Goal: Task Accomplishment & Management: Use online tool/utility

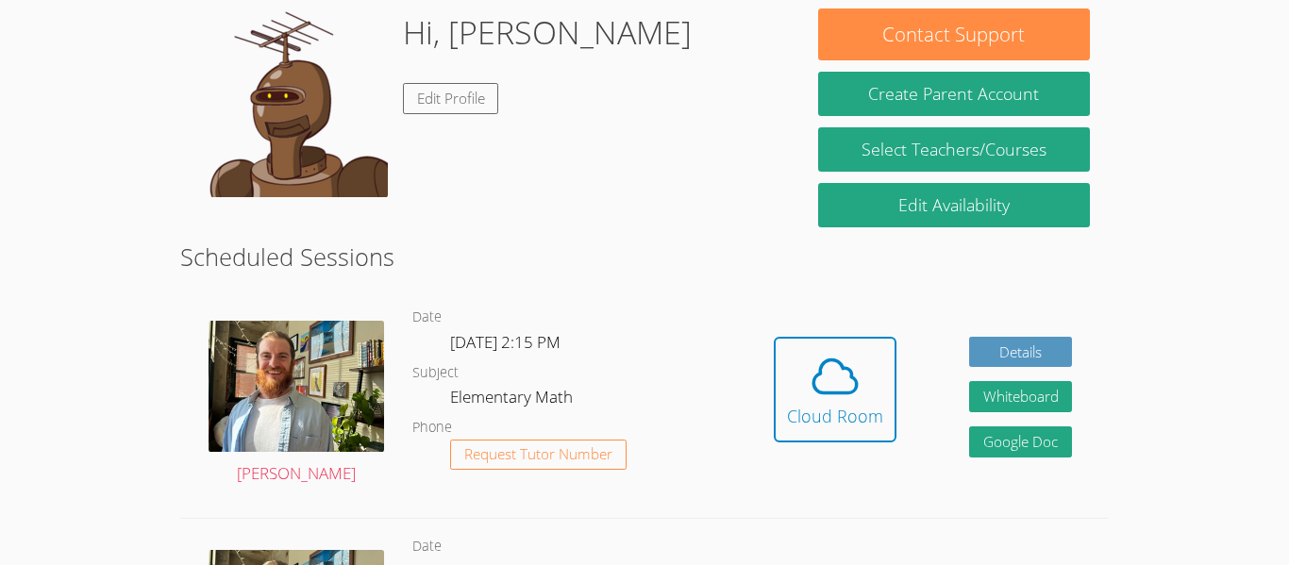
scroll to position [298, 0]
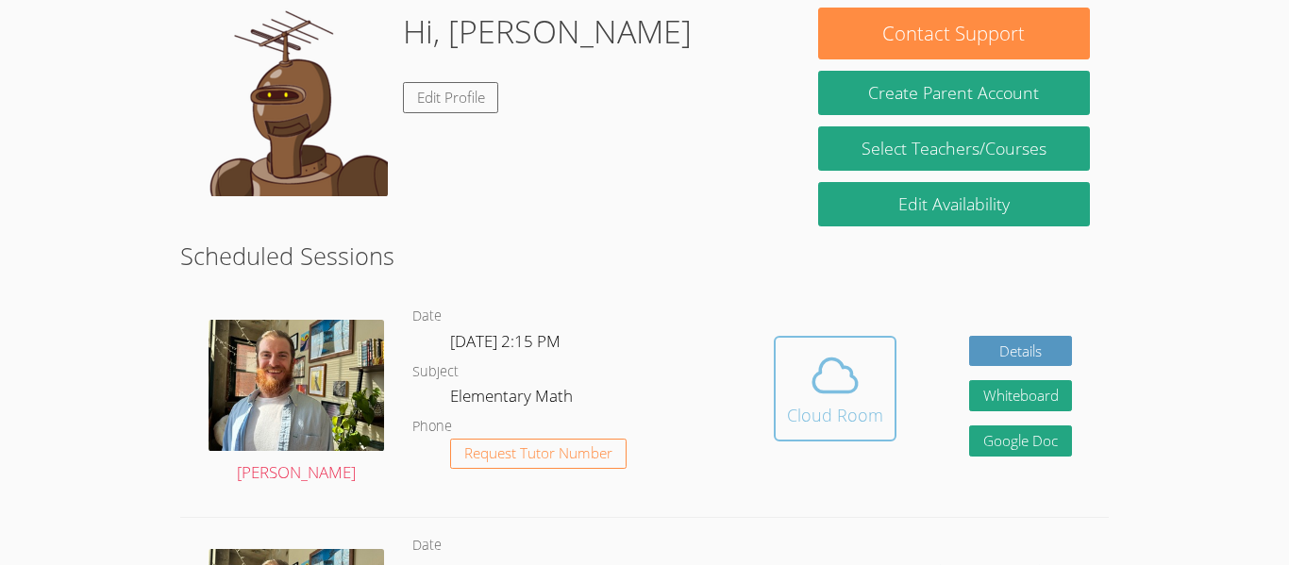
click at [830, 368] on icon at bounding box center [835, 375] width 53 height 53
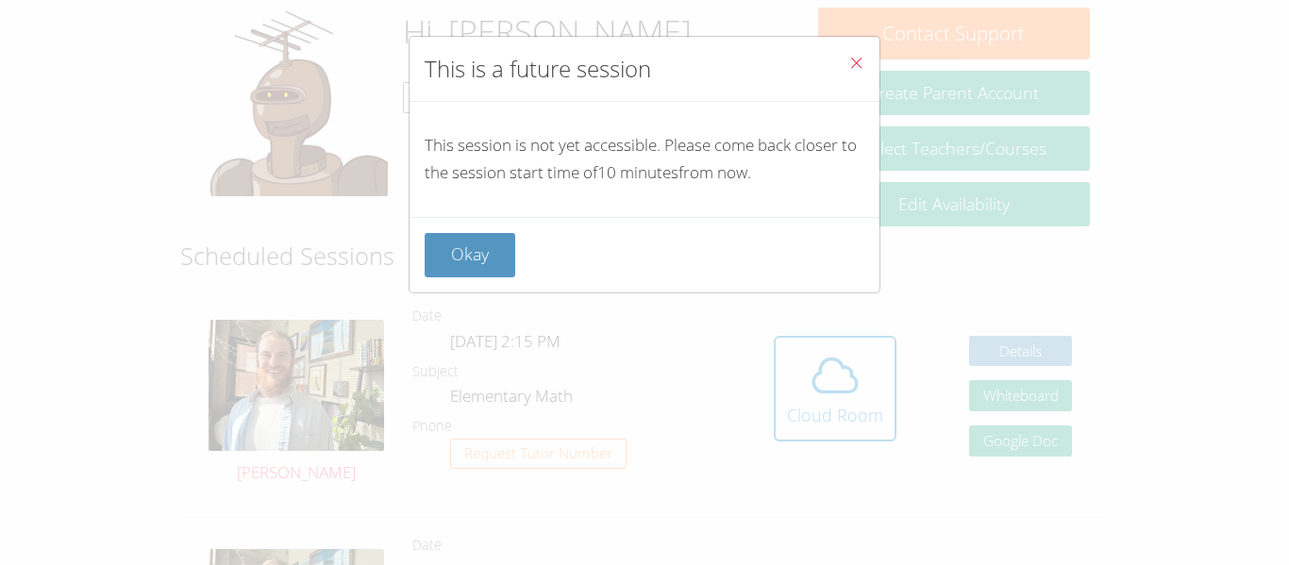
click at [865, 59] on button "Close" at bounding box center [856, 66] width 46 height 58
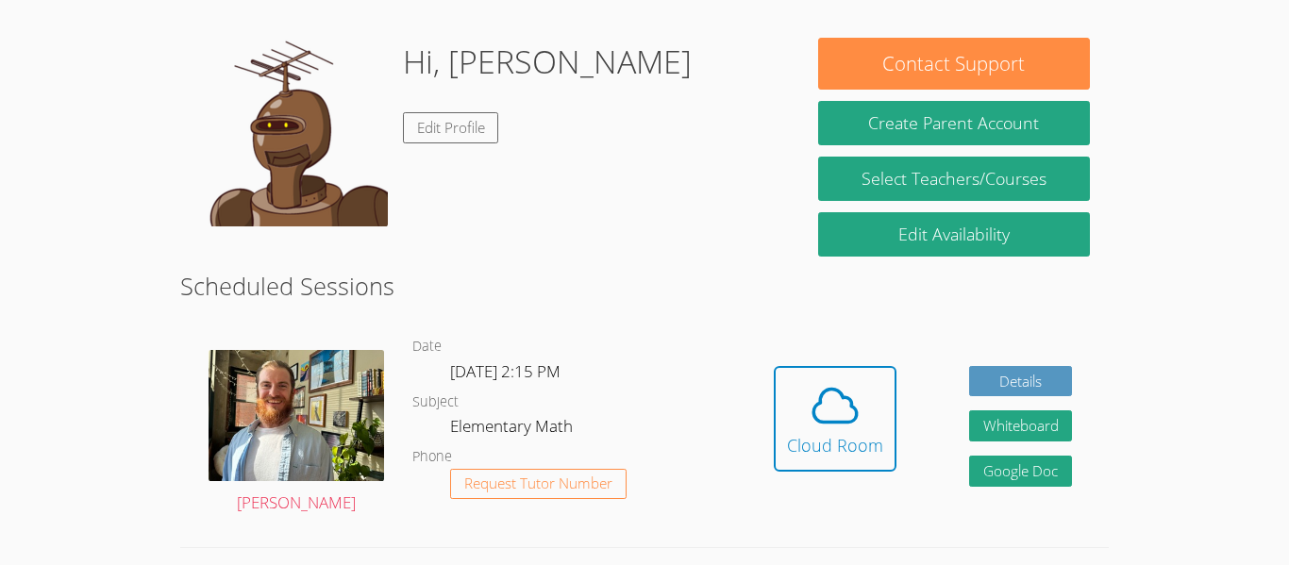
scroll to position [269, 0]
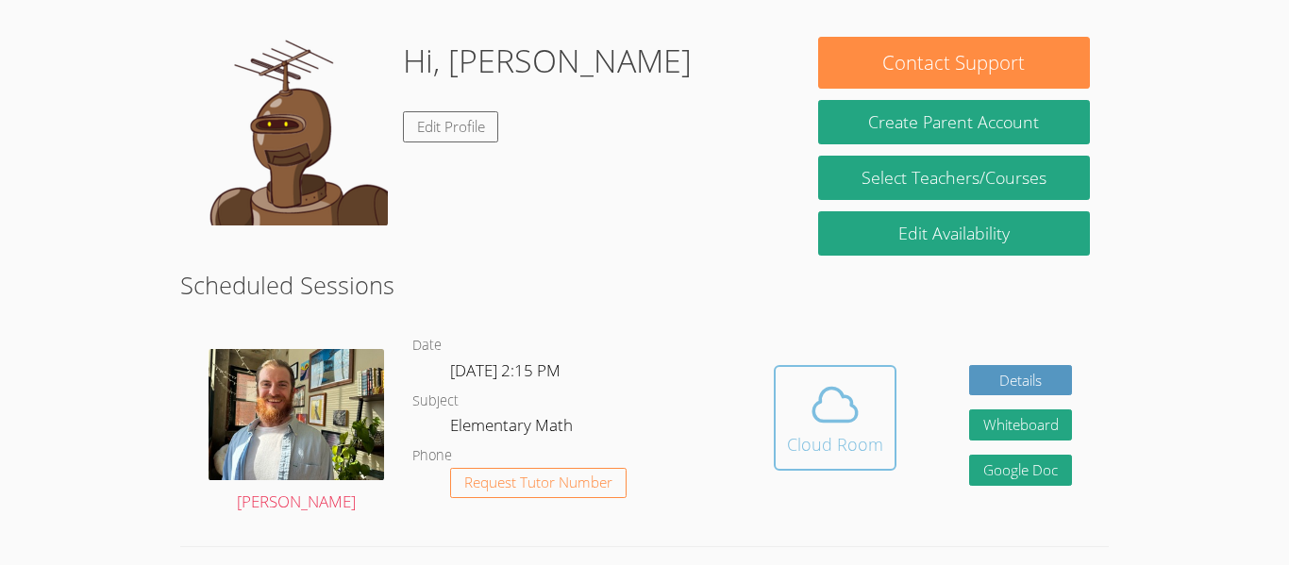
click at [811, 428] on icon at bounding box center [835, 404] width 53 height 53
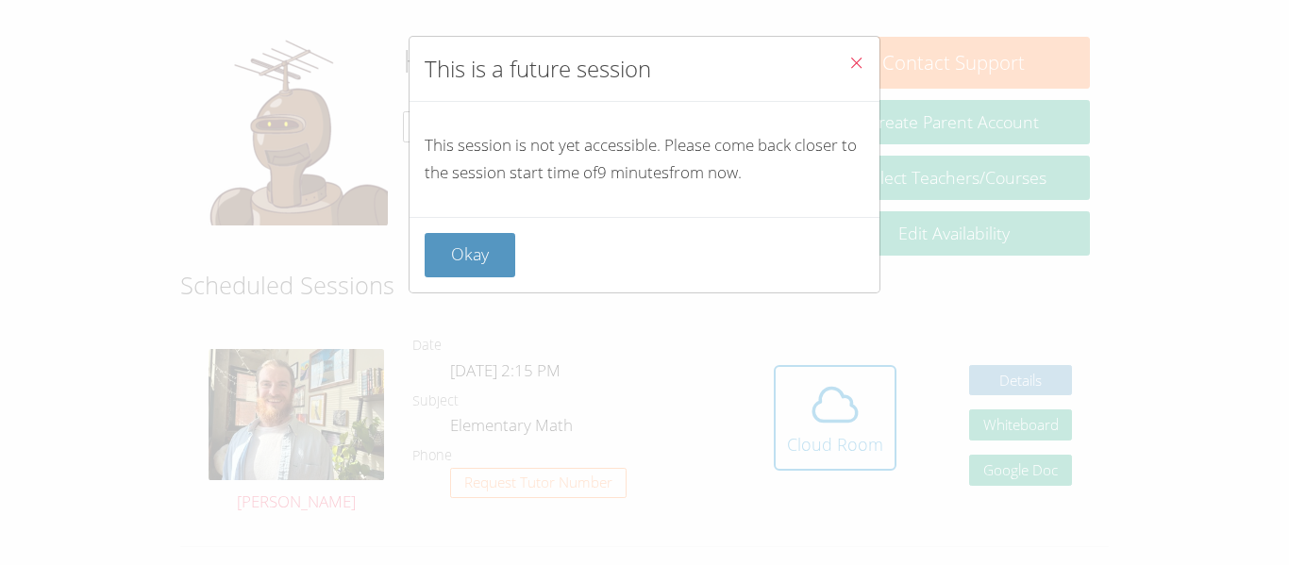
click at [858, 59] on icon "Close" at bounding box center [856, 63] width 16 height 16
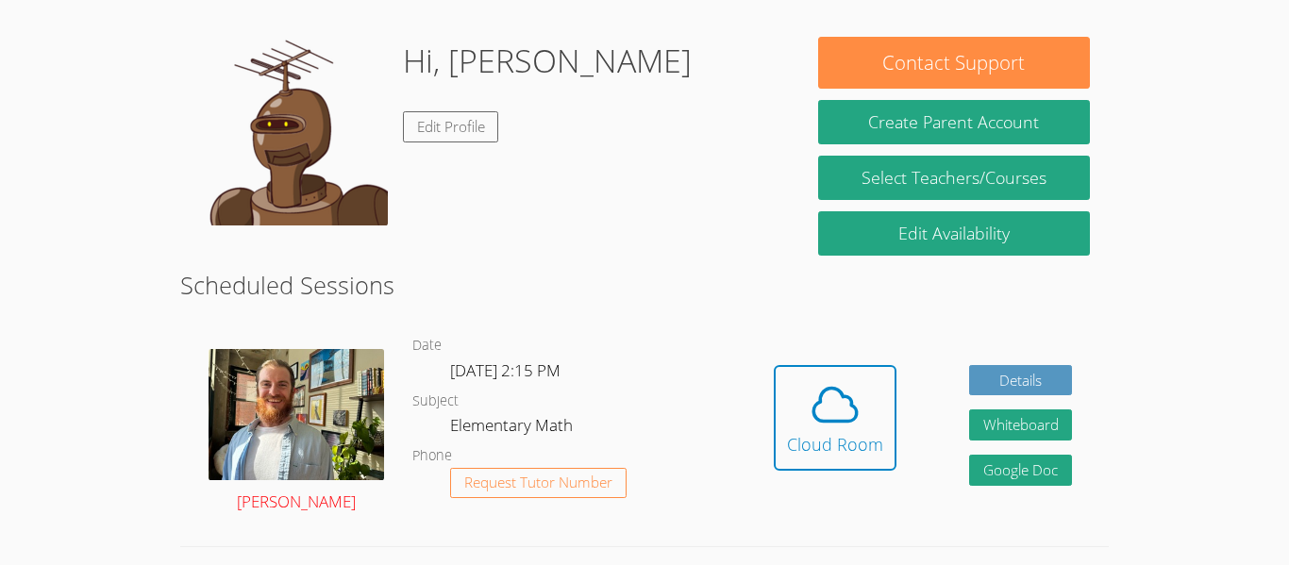
click at [319, 493] on link "[PERSON_NAME]" at bounding box center [297, 432] width 176 height 167
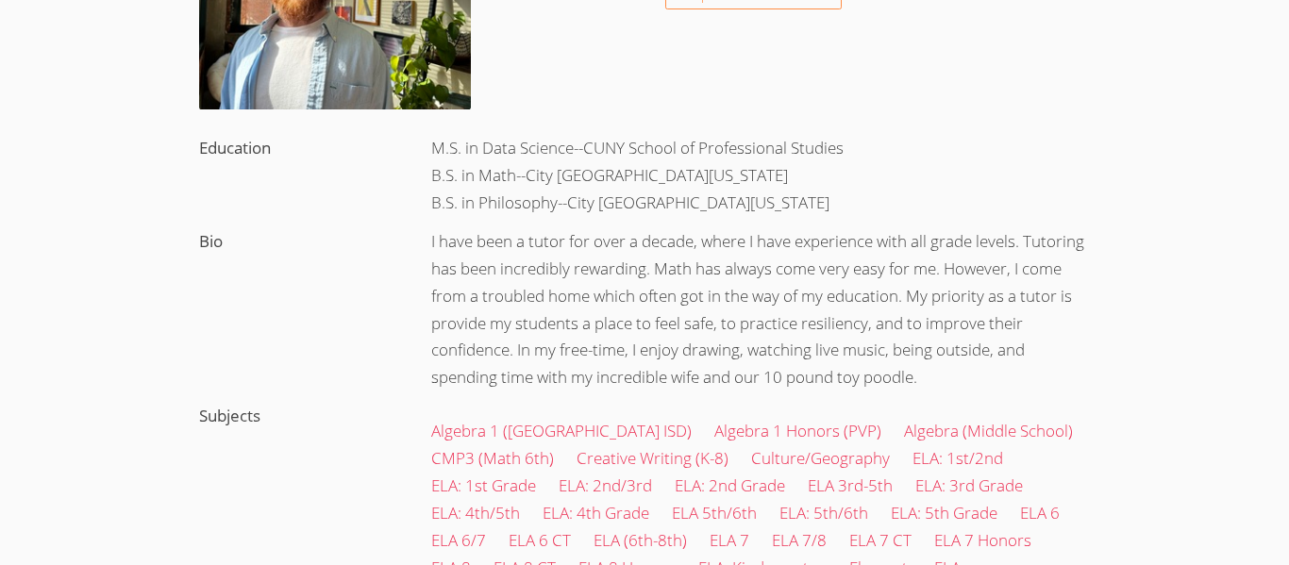
click at [818, 223] on div "M.S. in Data Science--CUNY School of Professional Studies B.S. in Math--City [G…" at bounding box center [760, 175] width 697 height 93
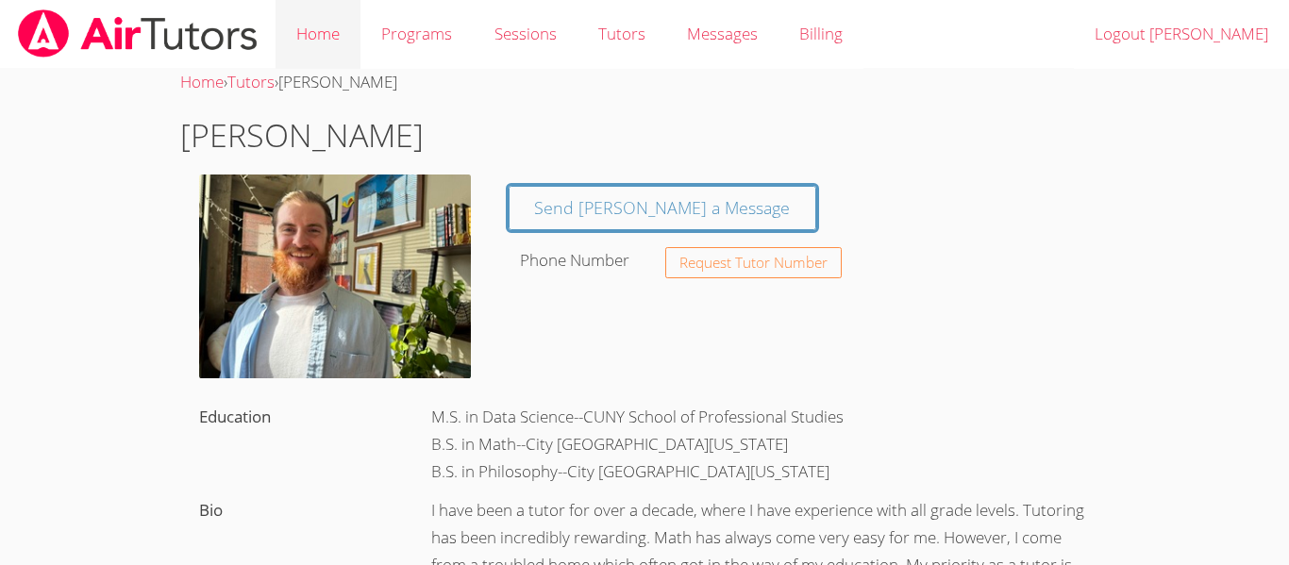
click at [341, 19] on link "Home" at bounding box center [318, 34] width 85 height 69
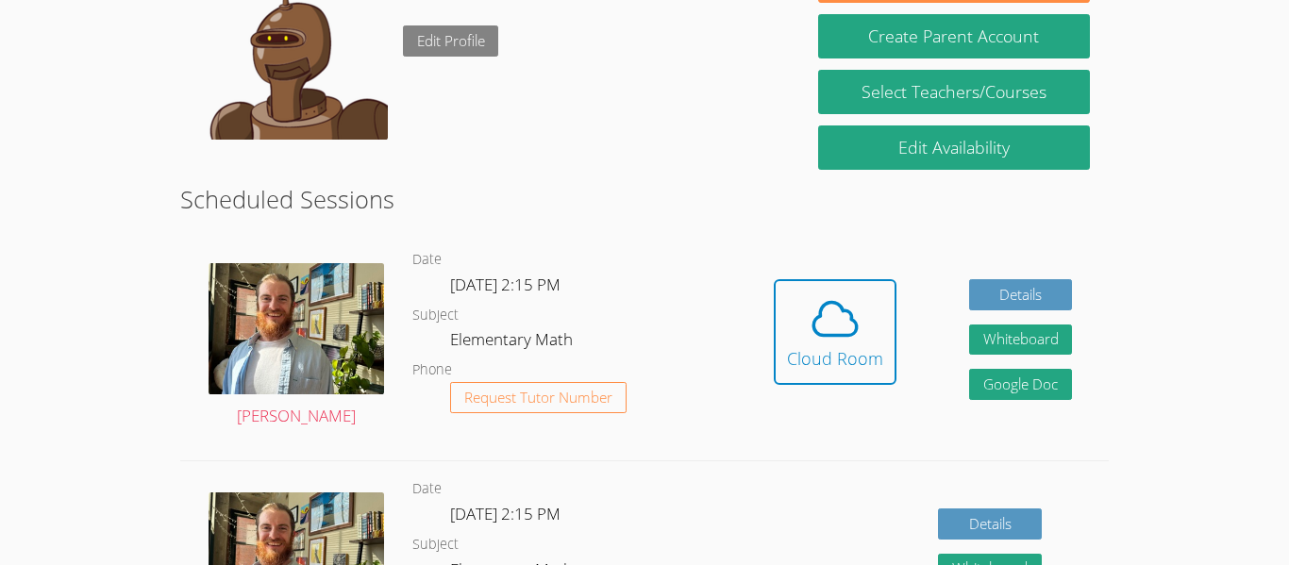
scroll to position [291, 0]
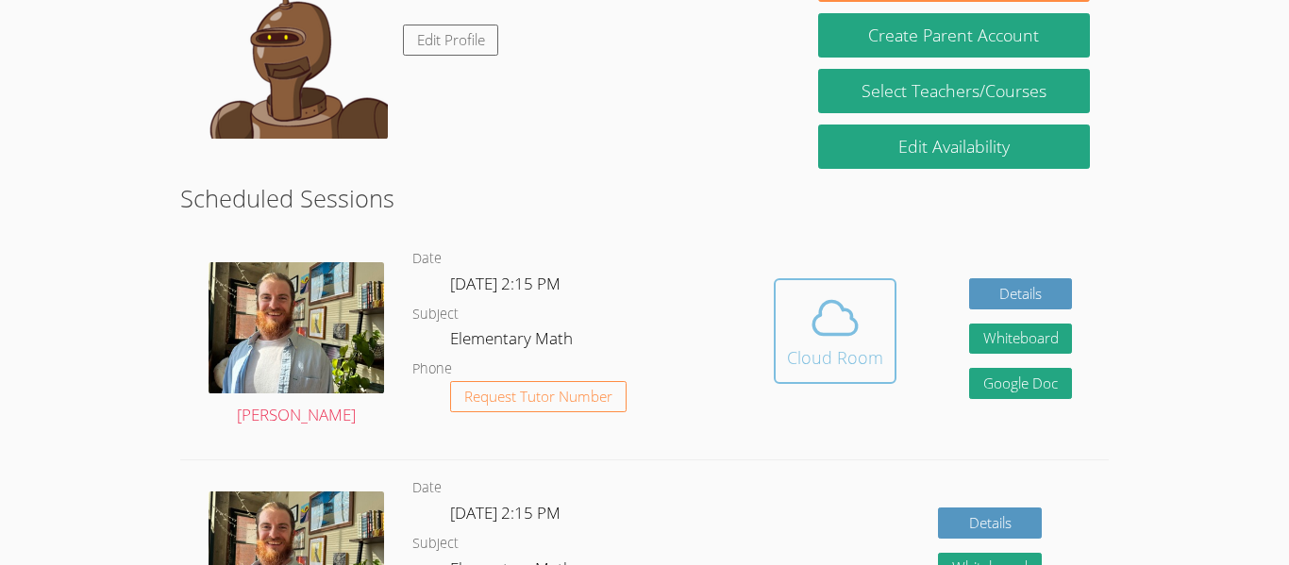
click at [777, 337] on button "Cloud Room" at bounding box center [835, 331] width 123 height 106
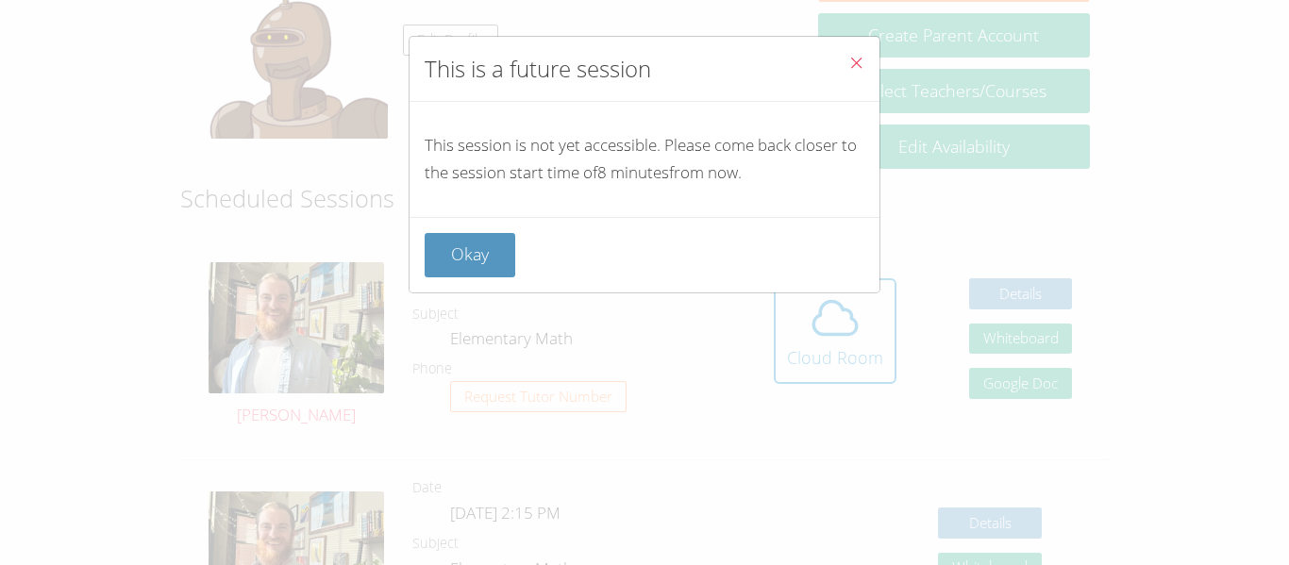
click at [856, 61] on icon "Close" at bounding box center [856, 63] width 16 height 16
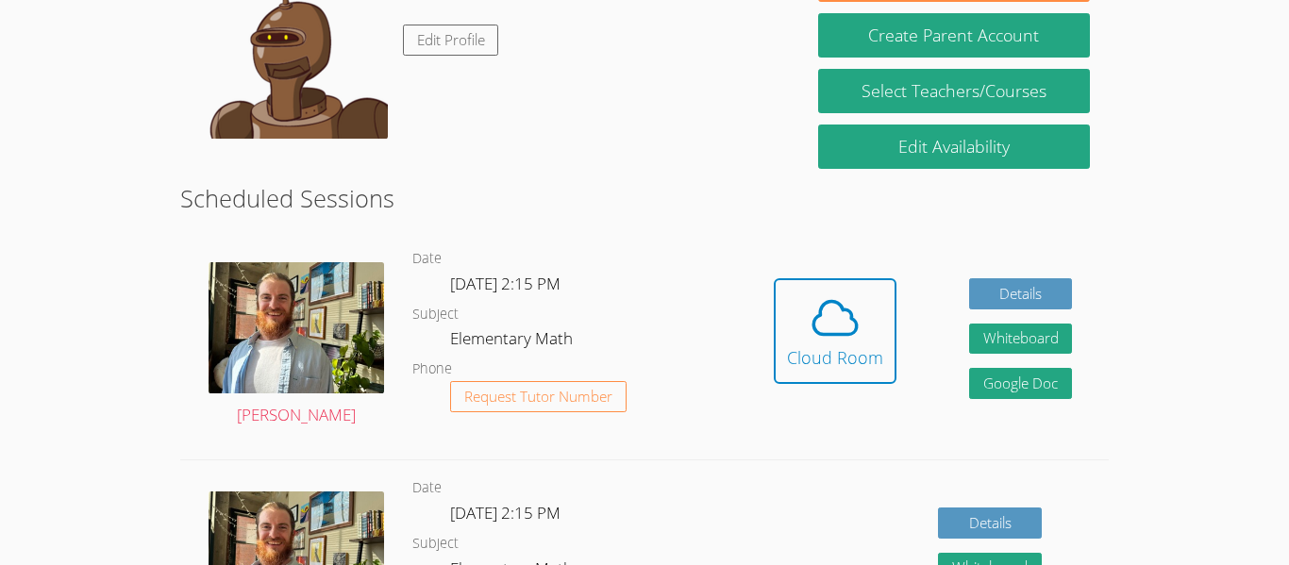
click at [764, 344] on div "Hidden Cloud Room Details Whiteboard Hidden Google Doc" at bounding box center [922, 345] width 371 height 228
click at [823, 331] on icon at bounding box center [835, 318] width 53 height 53
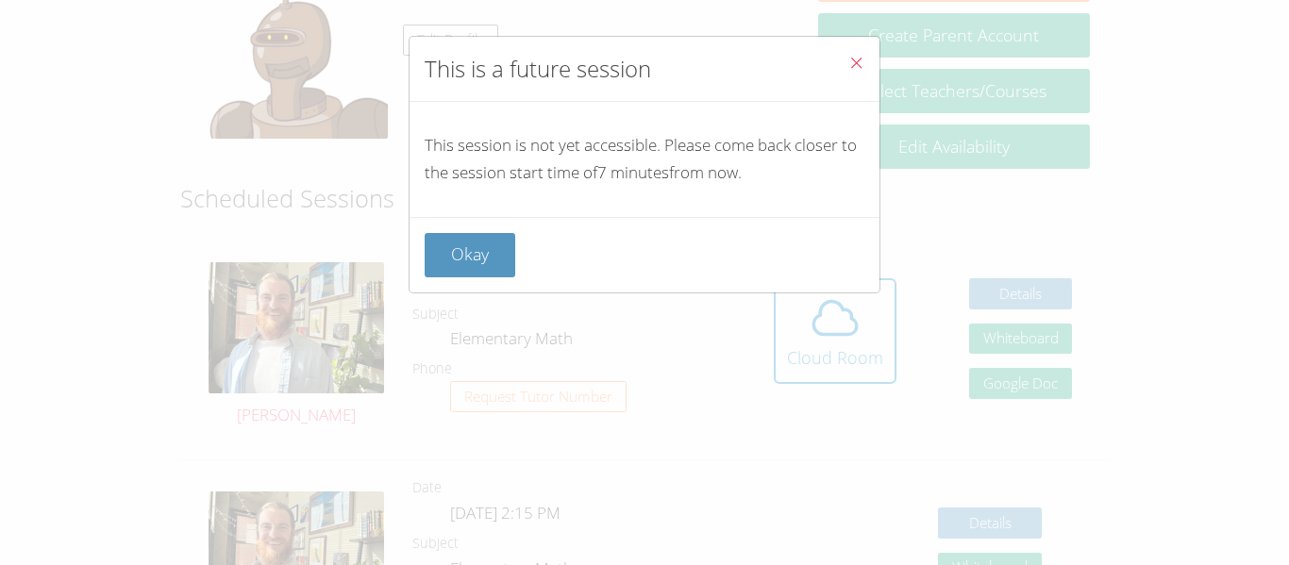
click at [855, 76] on button "Close" at bounding box center [856, 66] width 46 height 58
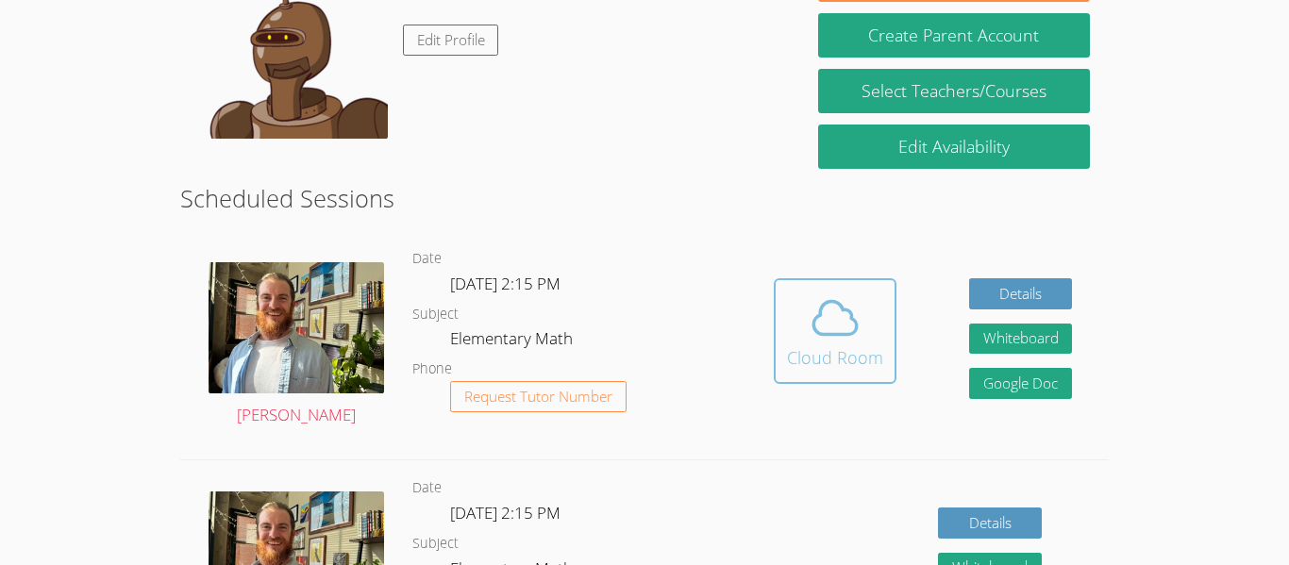
click at [847, 310] on icon at bounding box center [835, 318] width 43 height 33
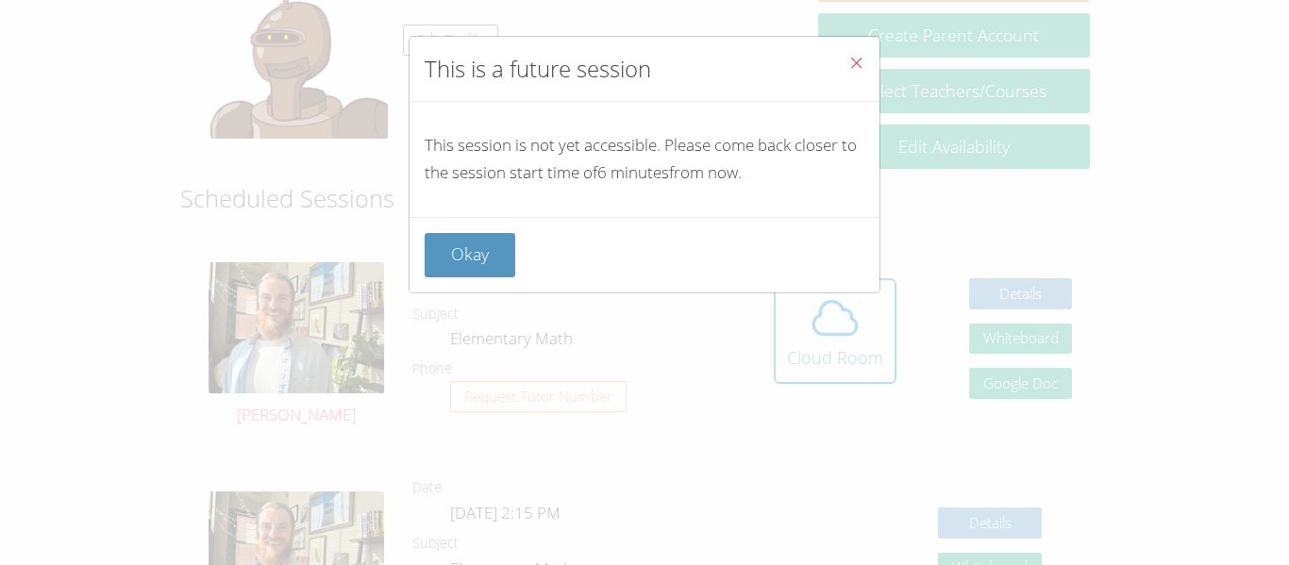
click at [871, 59] on button "Close" at bounding box center [856, 66] width 46 height 58
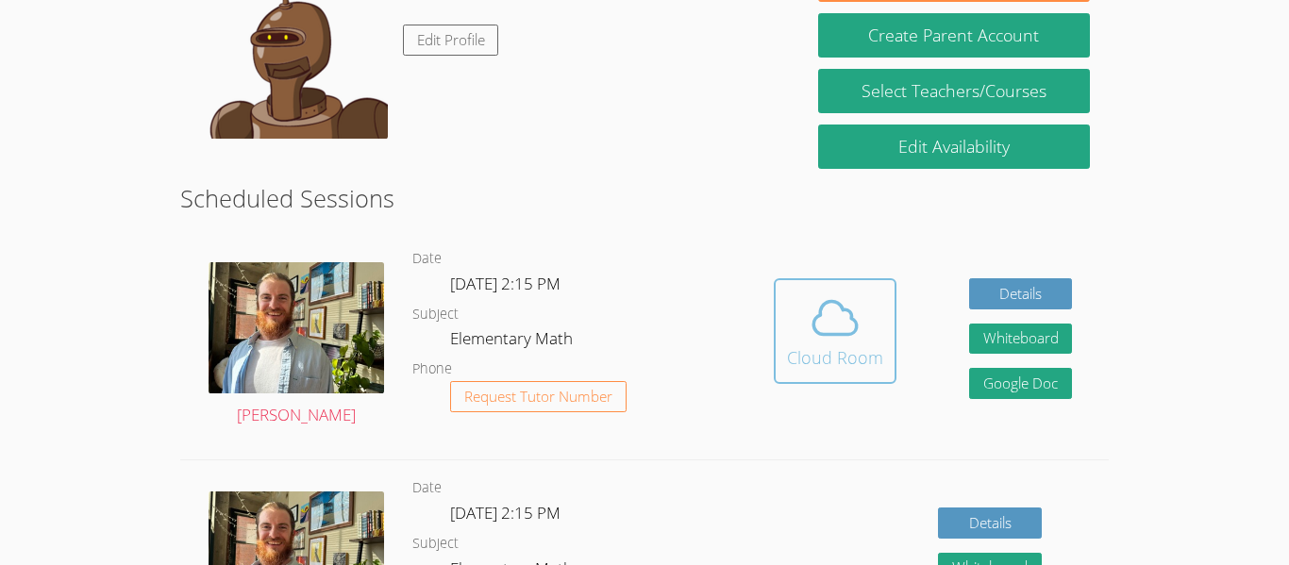
click at [838, 334] on icon at bounding box center [835, 318] width 43 height 33
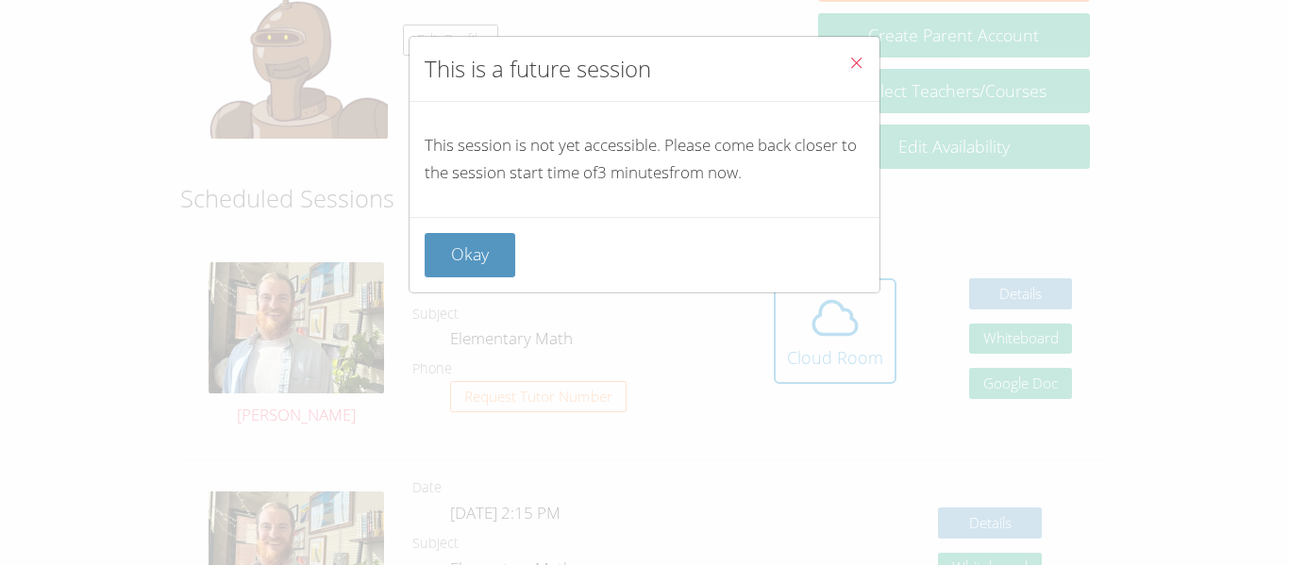
click at [839, 55] on button "Close" at bounding box center [856, 66] width 46 height 58
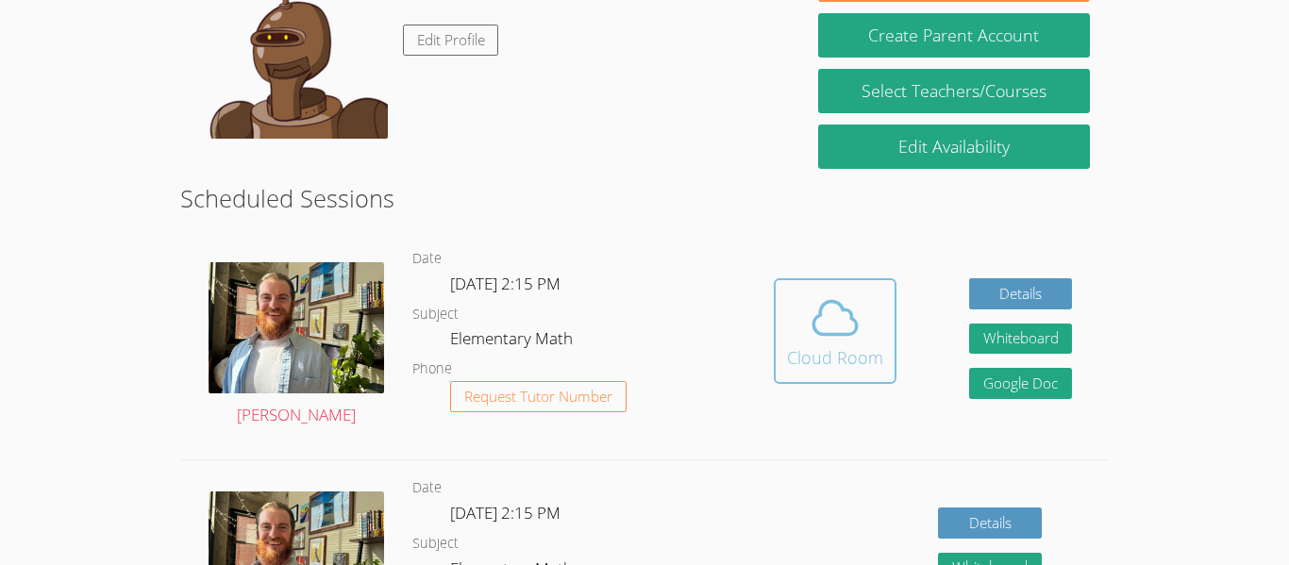
click at [811, 329] on icon at bounding box center [835, 318] width 53 height 53
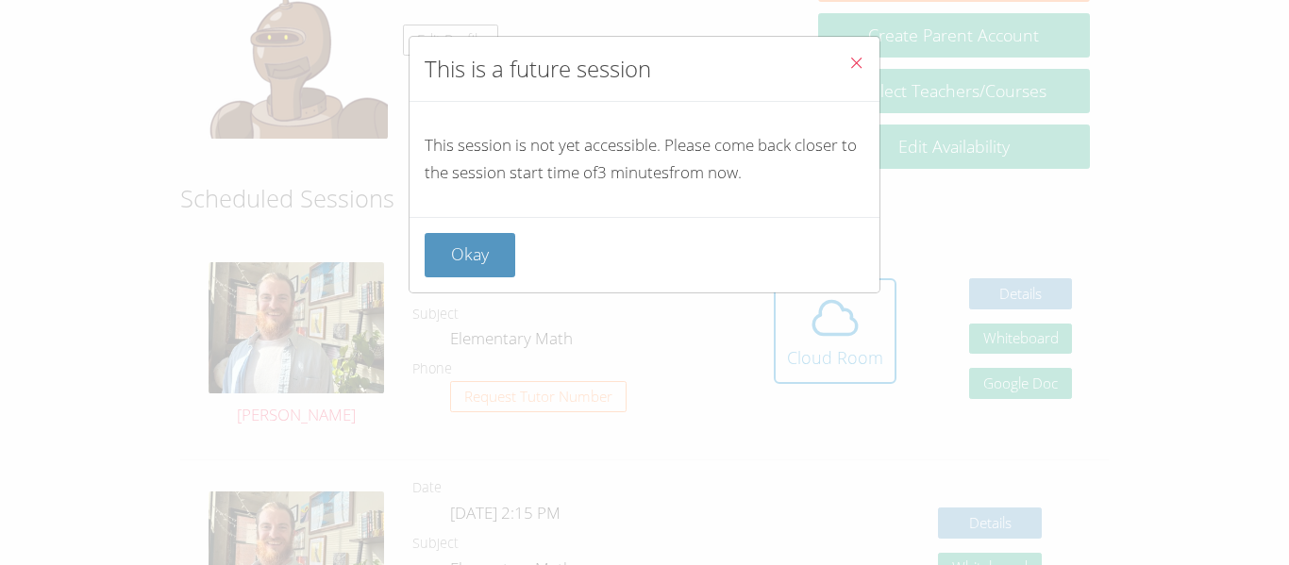
click at [869, 58] on button "Close" at bounding box center [856, 66] width 46 height 58
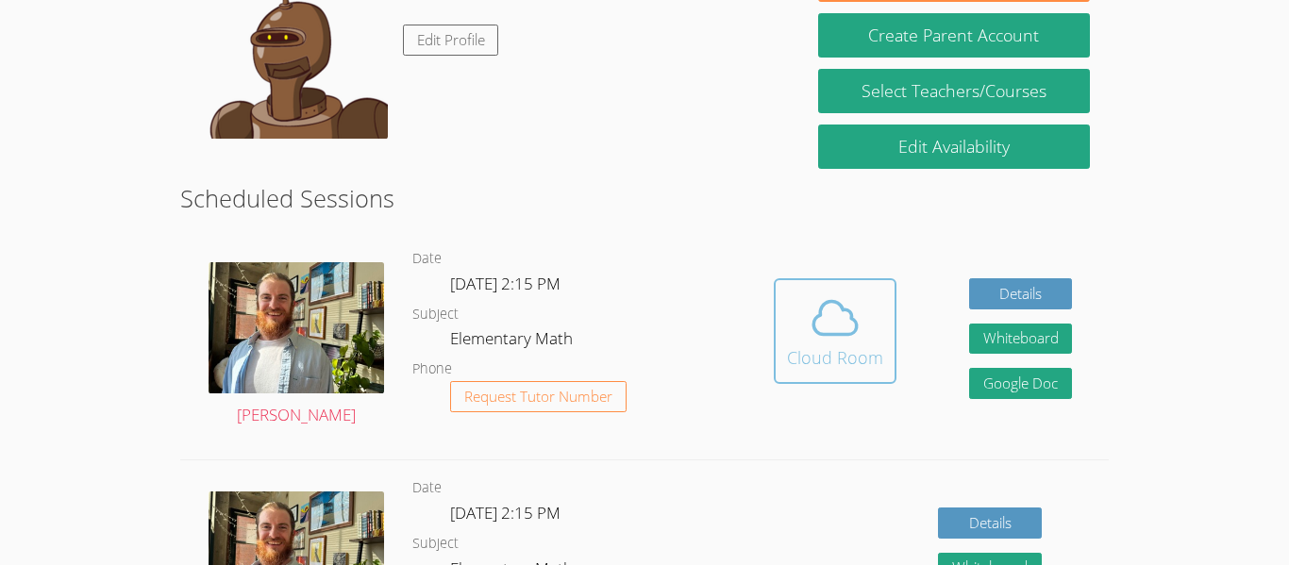
click at [851, 370] on div "Cloud Room" at bounding box center [835, 357] width 96 height 26
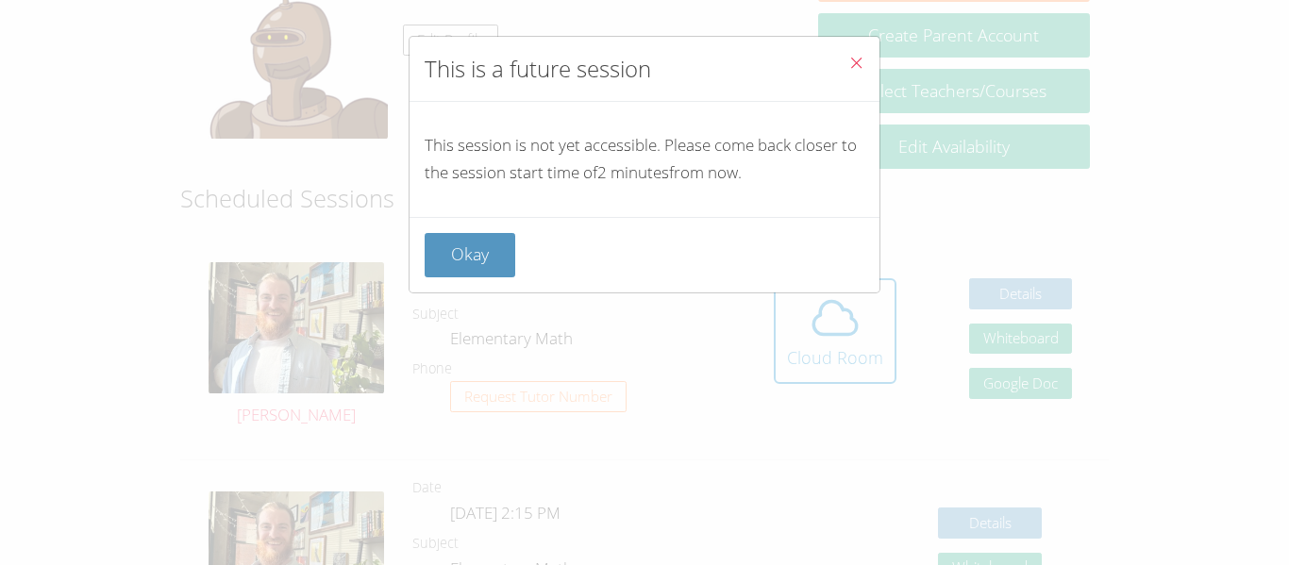
click at [859, 55] on icon "Close" at bounding box center [856, 63] width 16 height 16
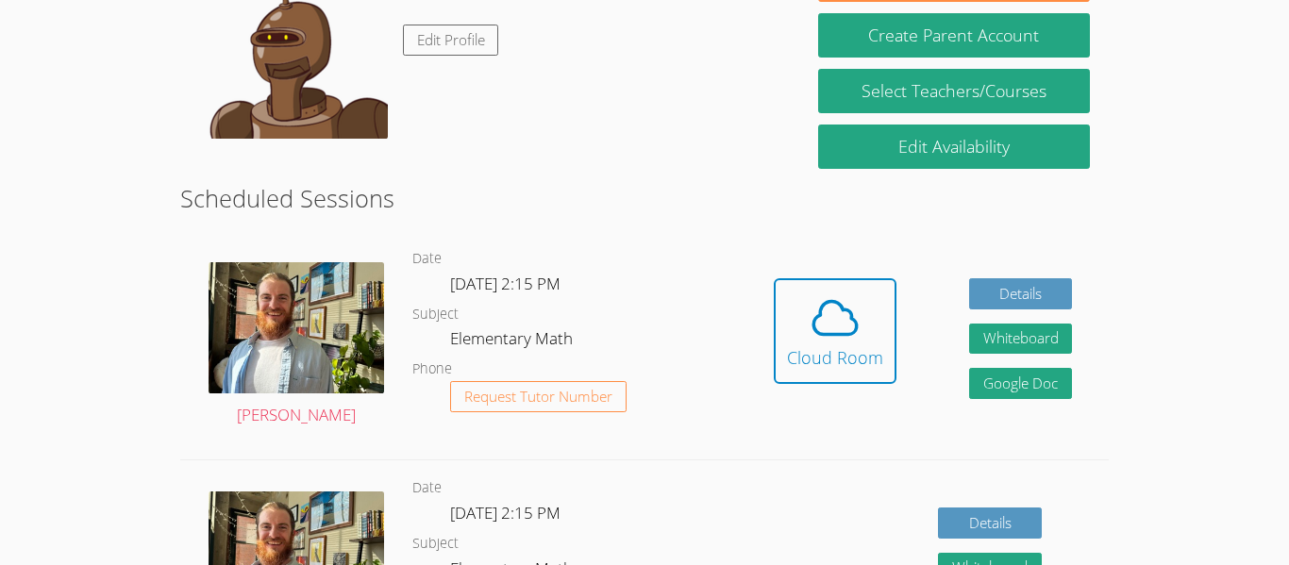
click at [630, 184] on h2 "Scheduled Sessions" at bounding box center [644, 198] width 929 height 36
click at [835, 354] on div "Cloud Room" at bounding box center [835, 357] width 96 height 26
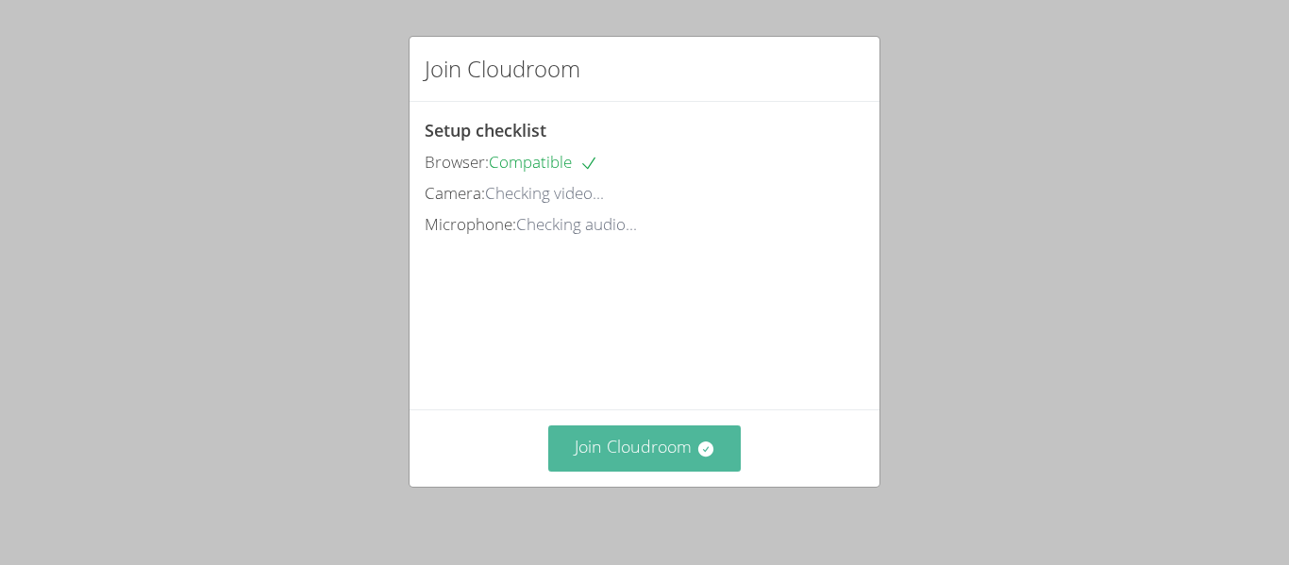
click at [681, 462] on button "Join Cloudroom" at bounding box center [644, 449] width 193 height 46
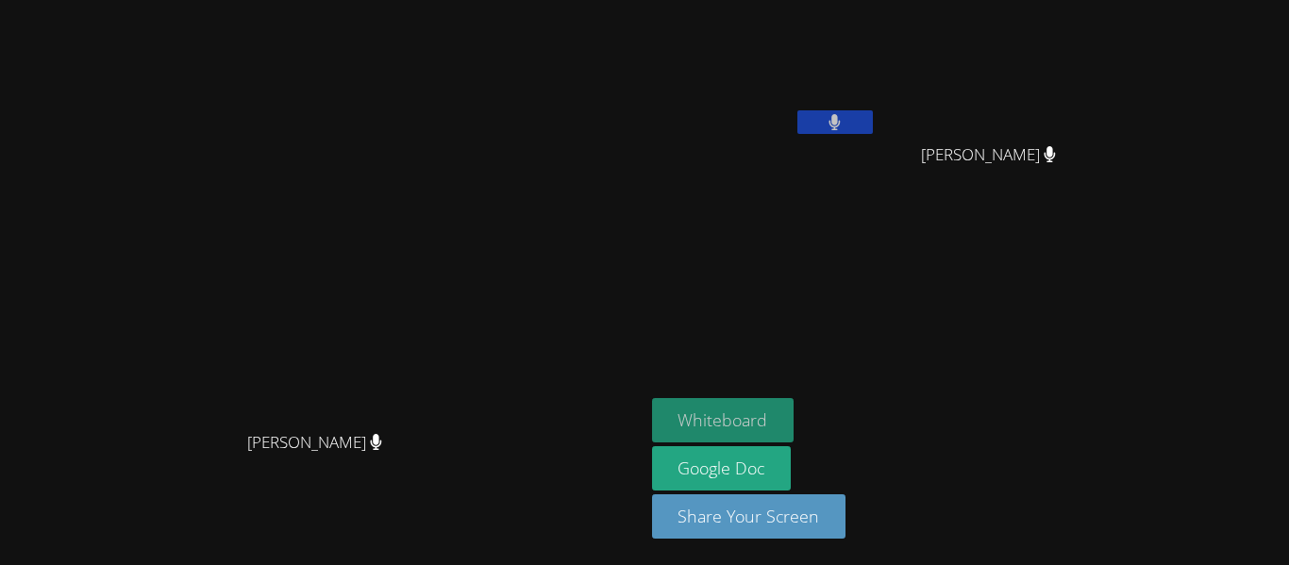
click at [736, 416] on button "Whiteboard" at bounding box center [723, 420] width 143 height 44
